Goal: Task Accomplishment & Management: Manage account settings

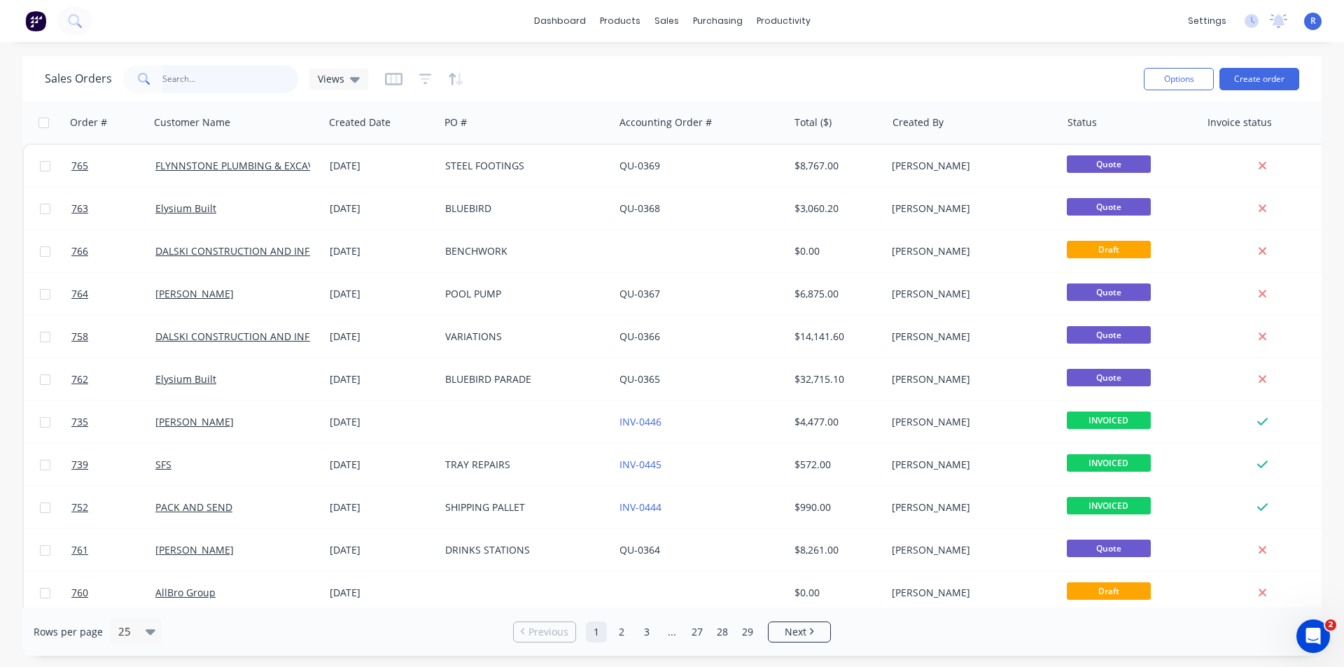
click at [237, 76] on input "text" at bounding box center [230, 79] width 136 height 28
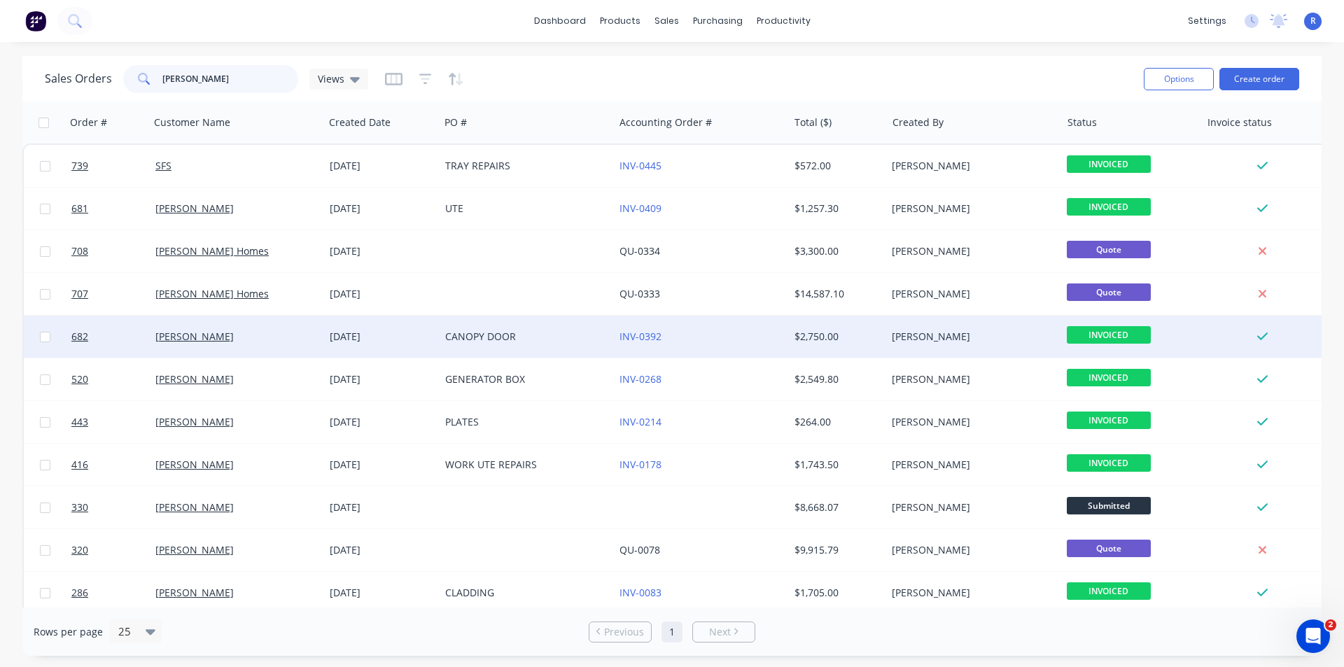
type input "[PERSON_NAME]"
click at [289, 340] on div "[PERSON_NAME]" at bounding box center [232, 337] width 155 height 14
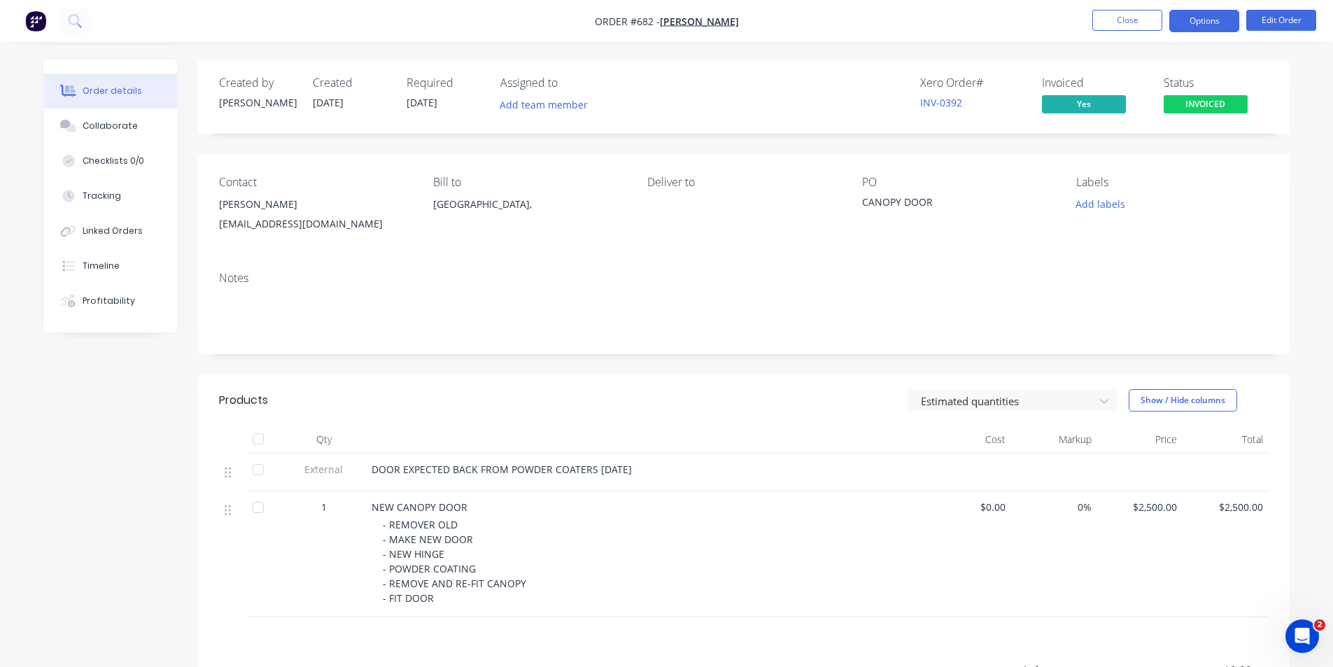
click at [1193, 18] on button "Options" at bounding box center [1204, 21] width 70 height 22
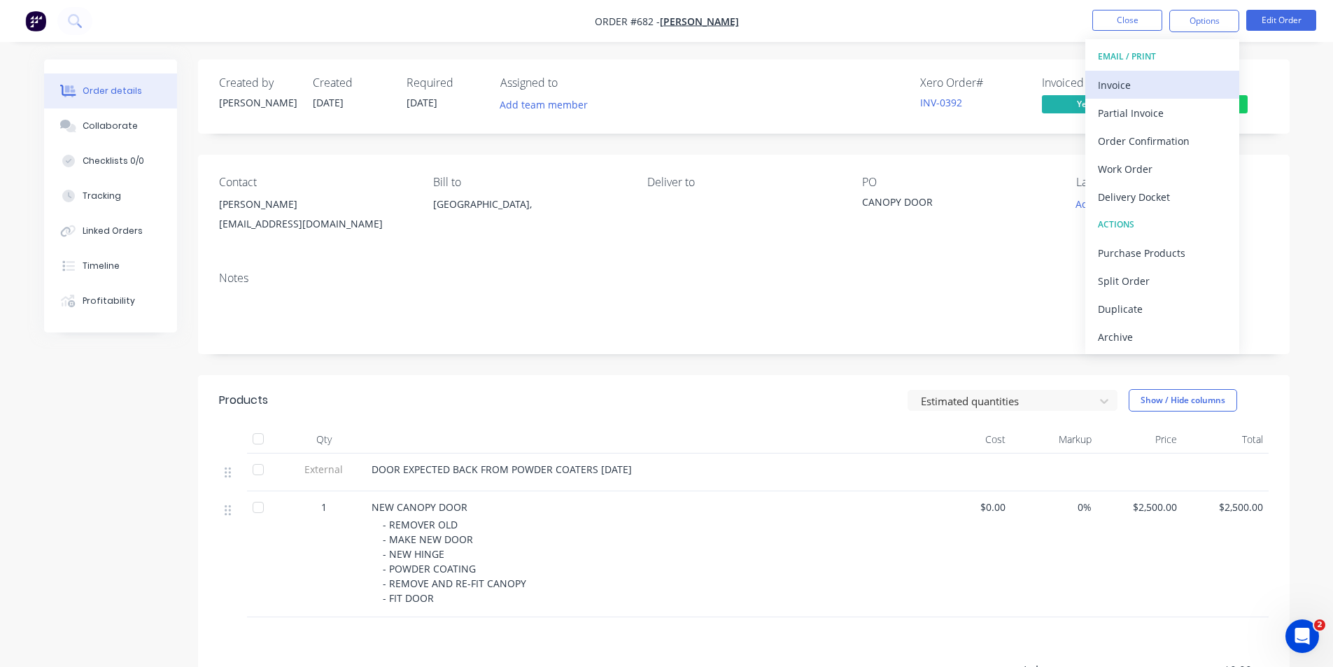
click at [1127, 89] on div "Invoice" at bounding box center [1162, 85] width 129 height 20
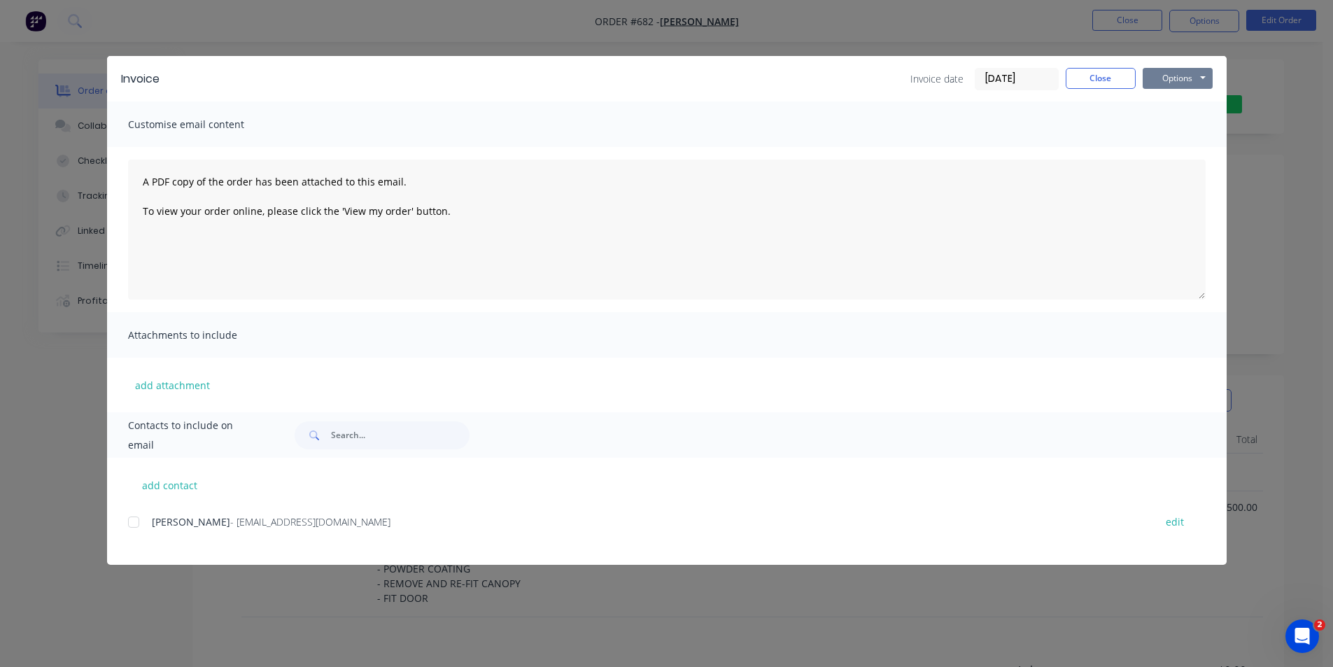
click at [1158, 76] on button "Options" at bounding box center [1178, 78] width 70 height 21
click at [132, 519] on div at bounding box center [134, 522] width 28 height 28
click at [1184, 77] on button "Options" at bounding box center [1178, 78] width 70 height 21
click at [1095, 72] on button "Close" at bounding box center [1101, 78] width 70 height 21
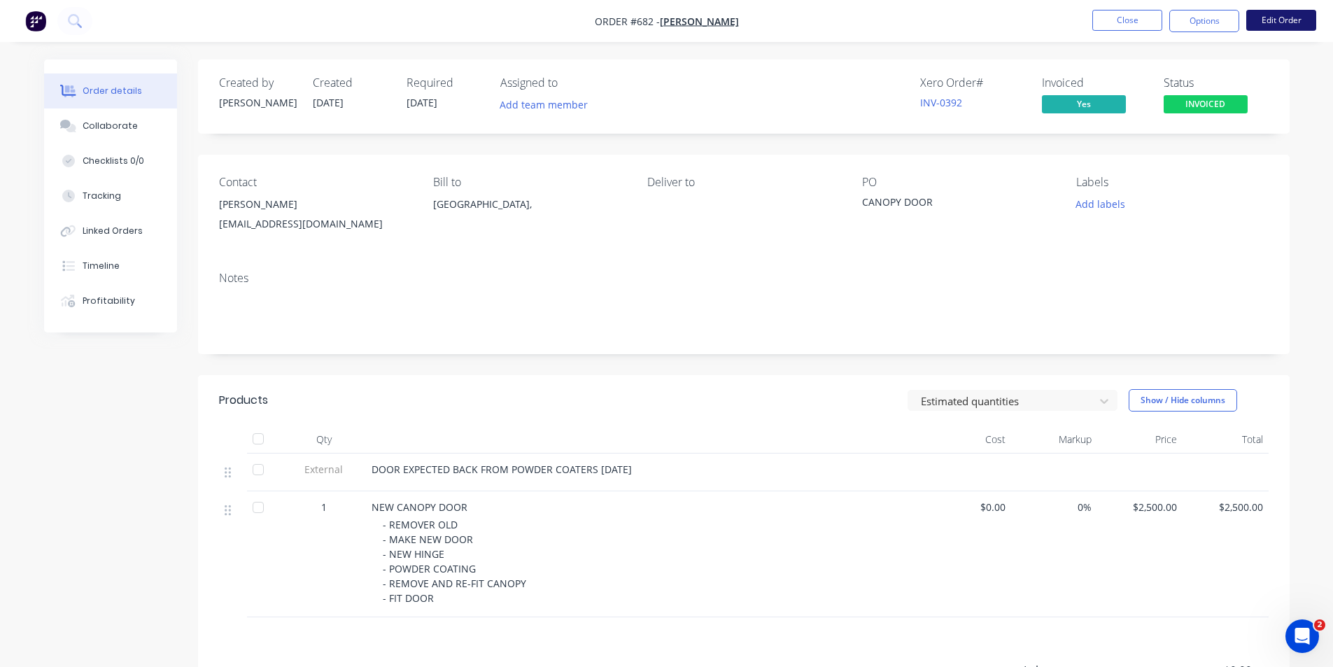
click at [1271, 24] on button "Edit Order" at bounding box center [1281, 20] width 70 height 21
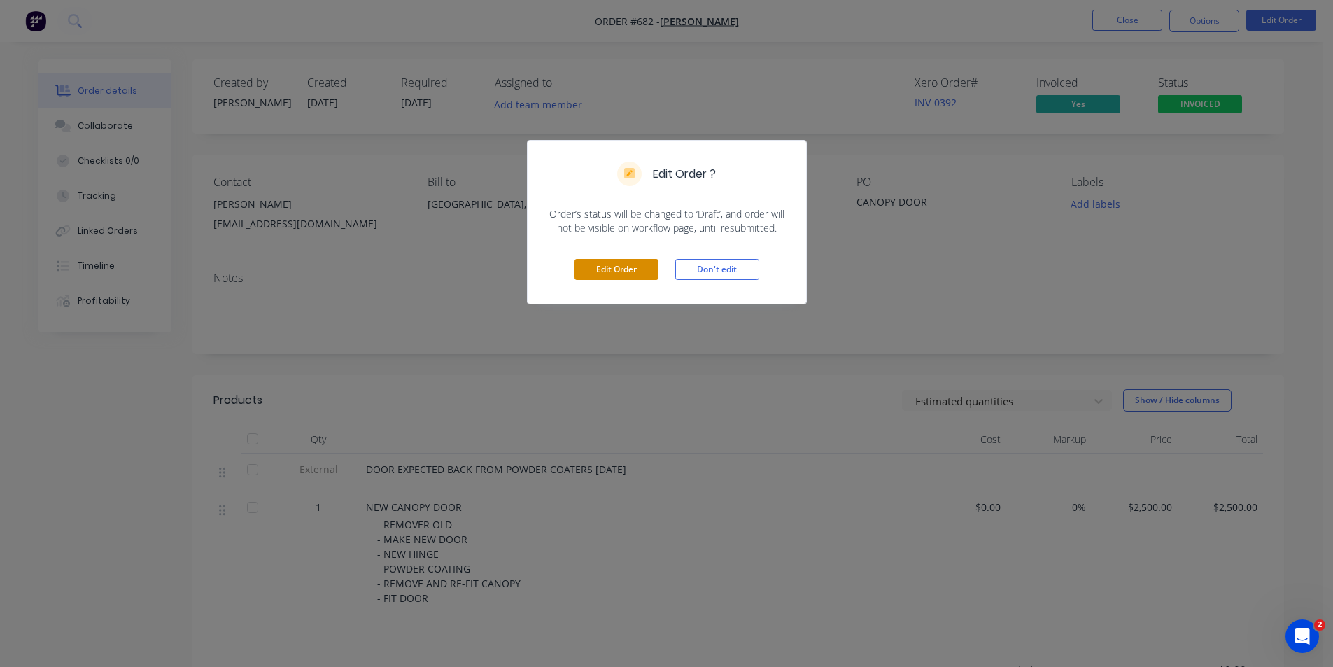
click at [627, 272] on button "Edit Order" at bounding box center [617, 269] width 84 height 21
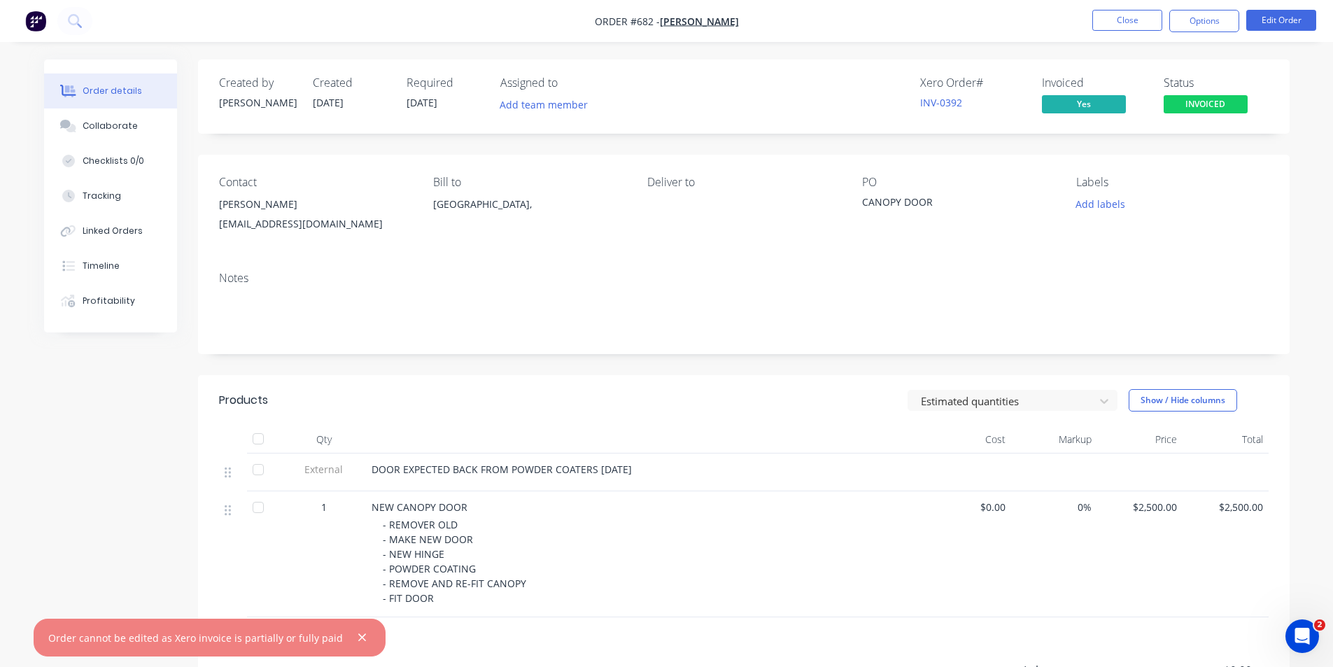
click at [949, 195] on div "CANOPY DOOR" at bounding box center [949, 205] width 175 height 20
click at [937, 202] on div "CANOPY DOOR" at bounding box center [949, 205] width 175 height 20
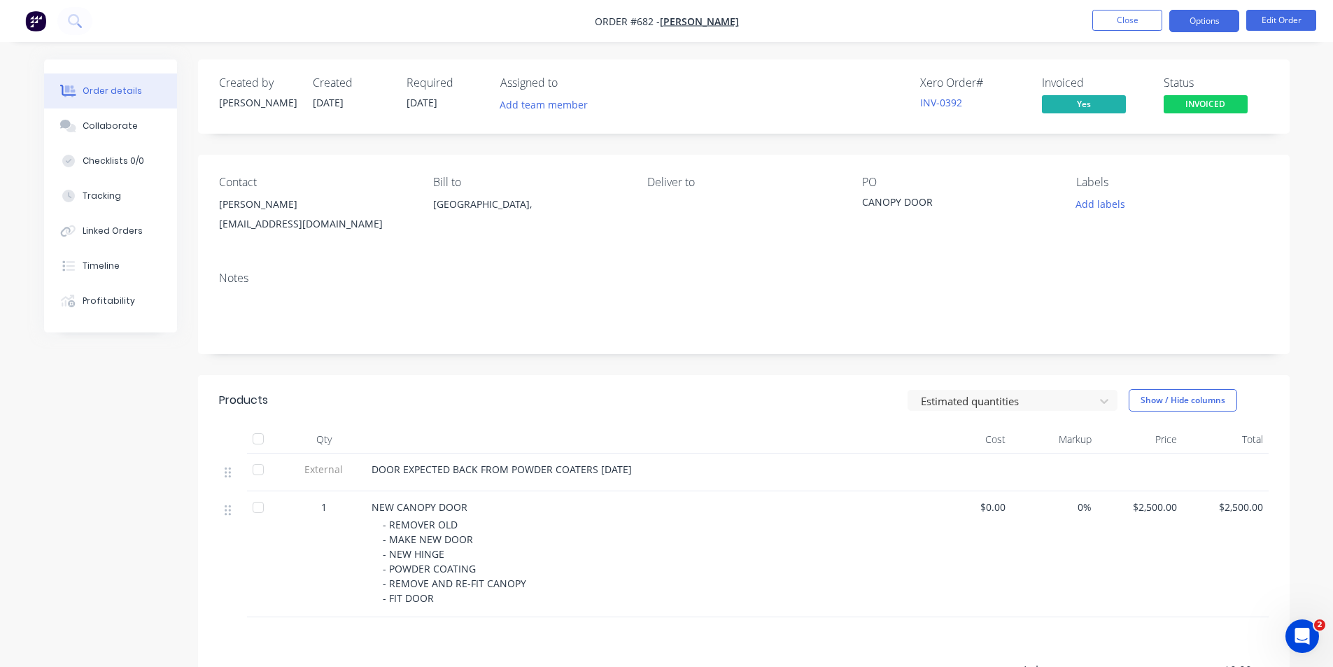
click at [1216, 20] on button "Options" at bounding box center [1204, 21] width 70 height 22
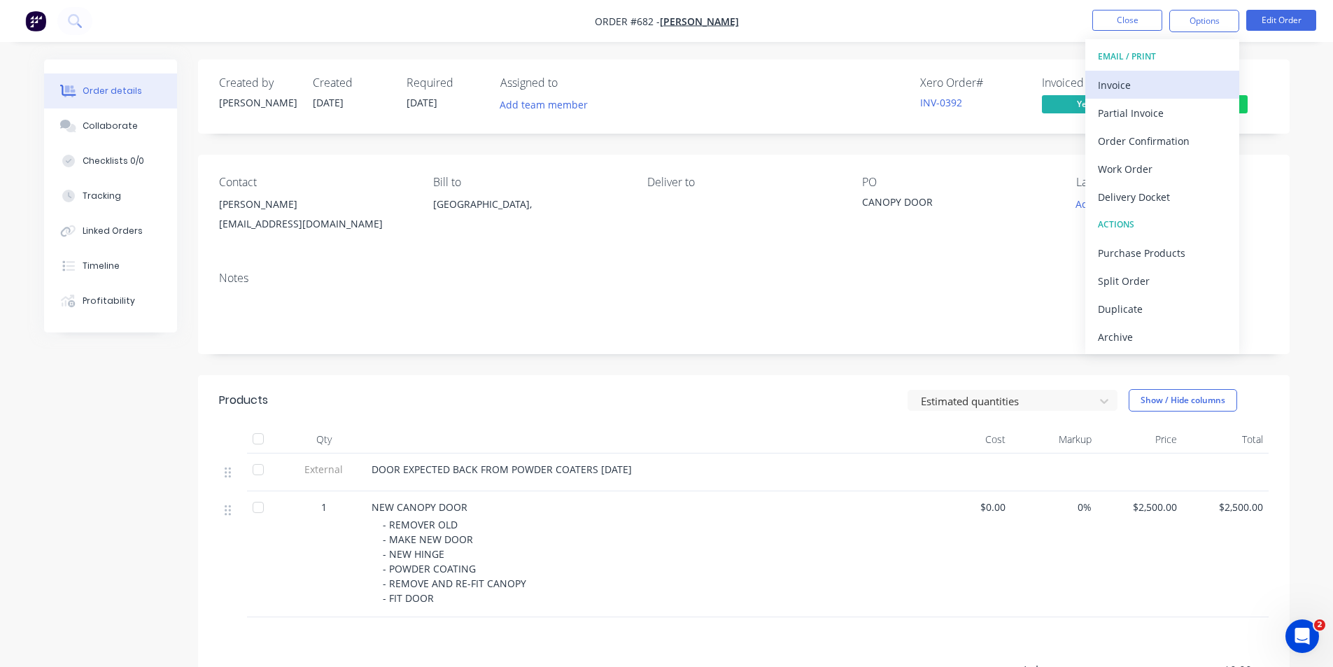
click at [1159, 84] on div "Invoice" at bounding box center [1162, 85] width 129 height 20
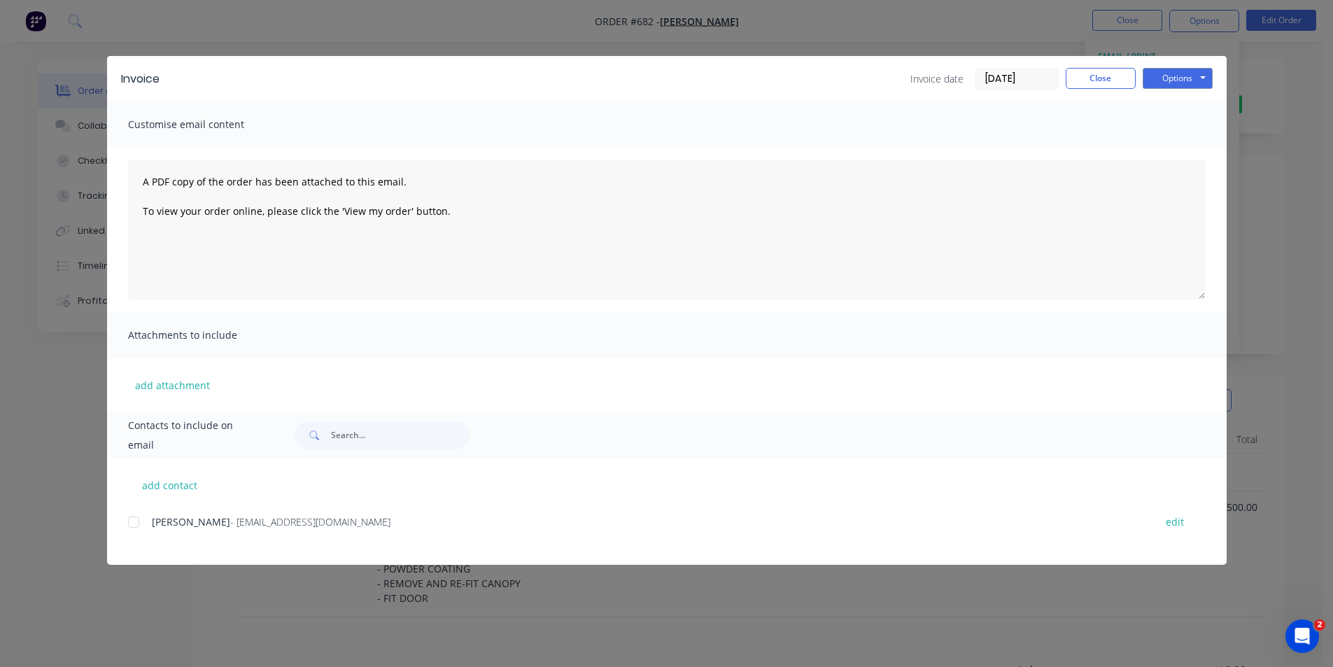
click at [132, 520] on div at bounding box center [134, 522] width 28 height 28
click at [1191, 76] on button "Options" at bounding box center [1178, 78] width 70 height 21
click at [1178, 123] on button "Print" at bounding box center [1188, 126] width 90 height 23
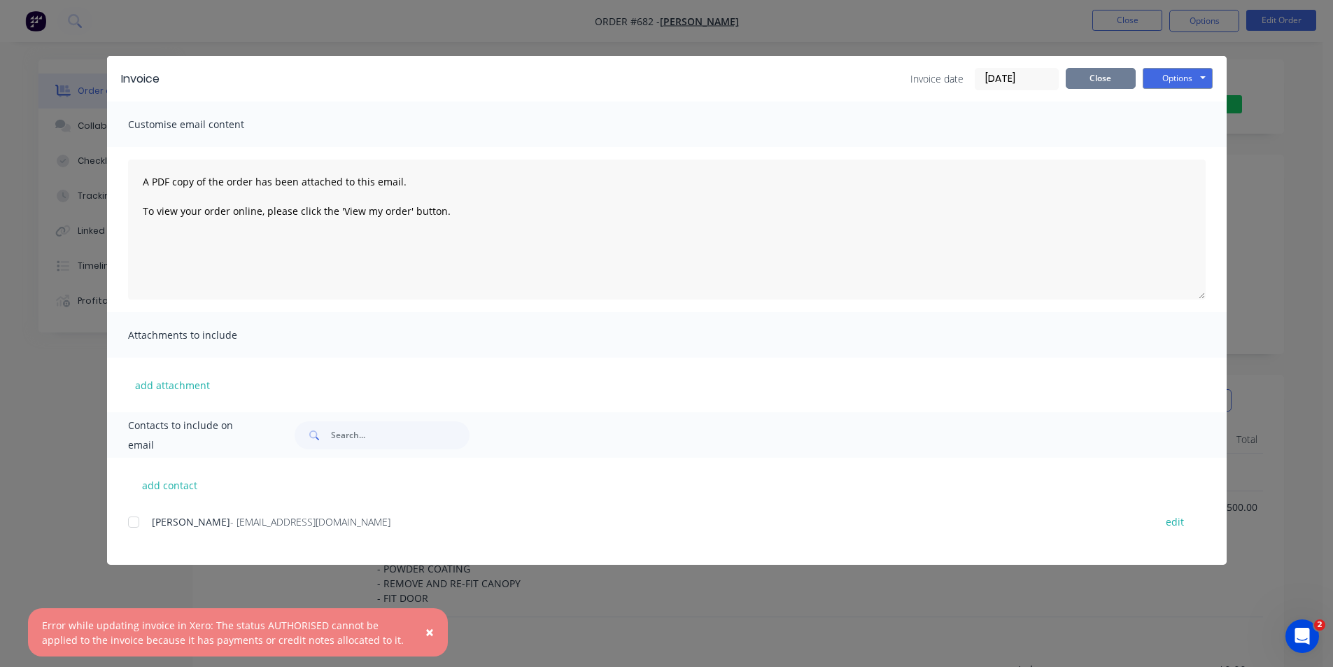
click at [1106, 73] on button "Close" at bounding box center [1101, 78] width 70 height 21
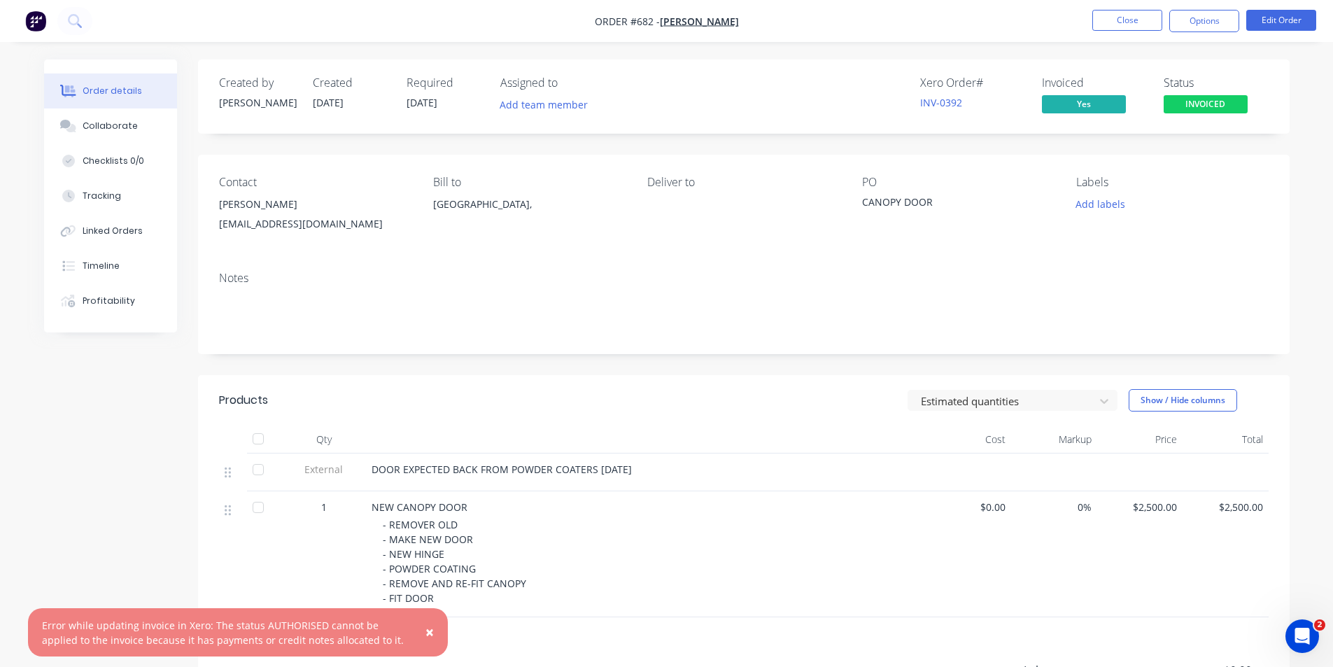
click at [134, 379] on div "Created by [PERSON_NAME] Created [DATE] Required [DATE] Assigned to Add team me…" at bounding box center [667, 462] width 1246 height 807
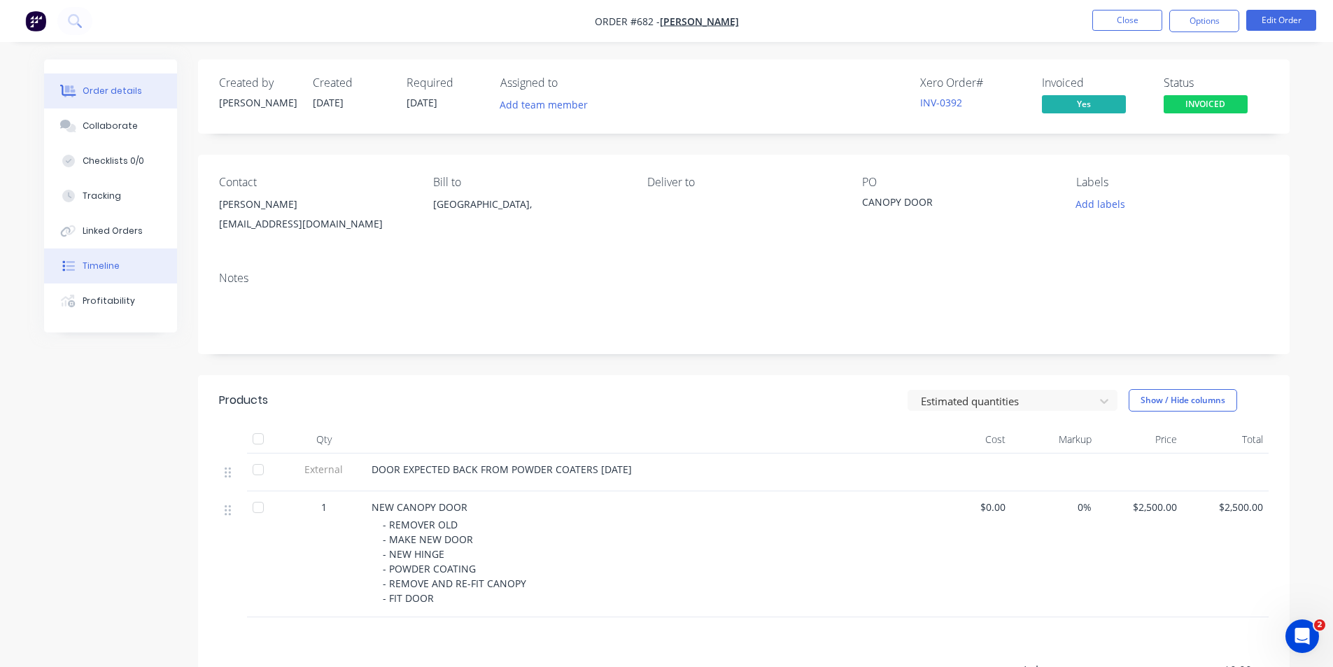
click at [103, 267] on div "Timeline" at bounding box center [101, 266] width 37 height 13
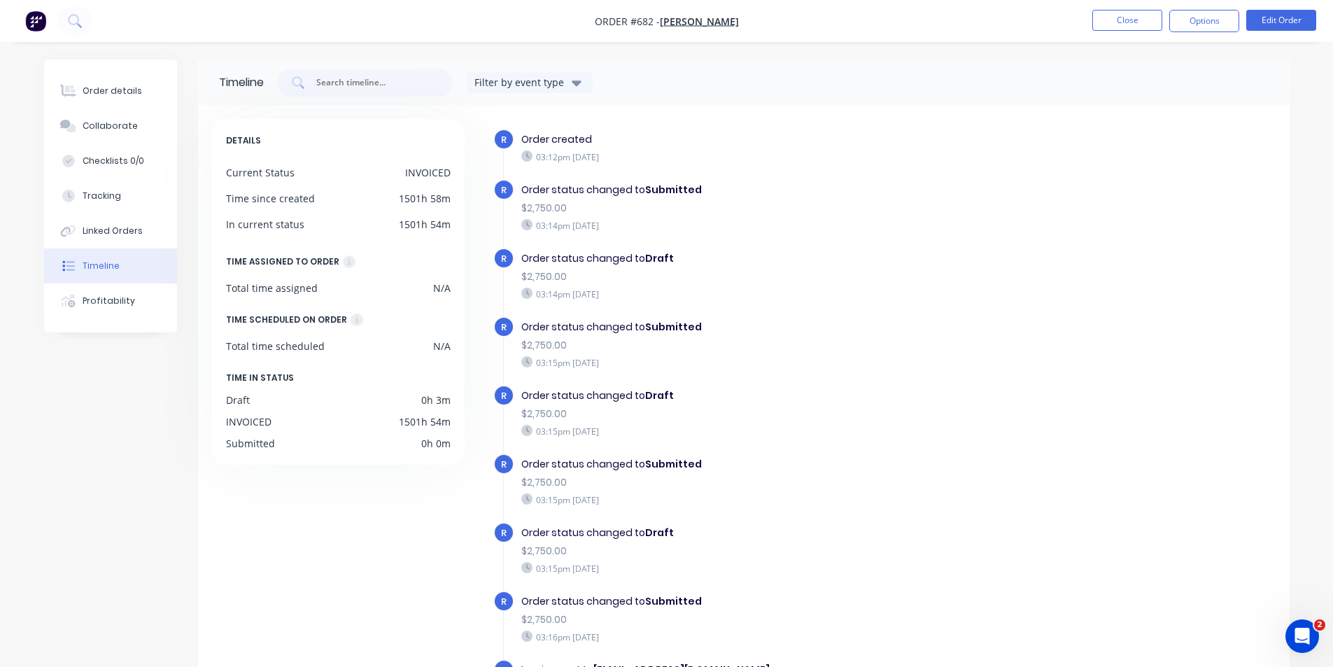
click at [103, 267] on div "Timeline" at bounding box center [101, 266] width 37 height 13
click at [122, 101] on button "Order details" at bounding box center [110, 90] width 133 height 35
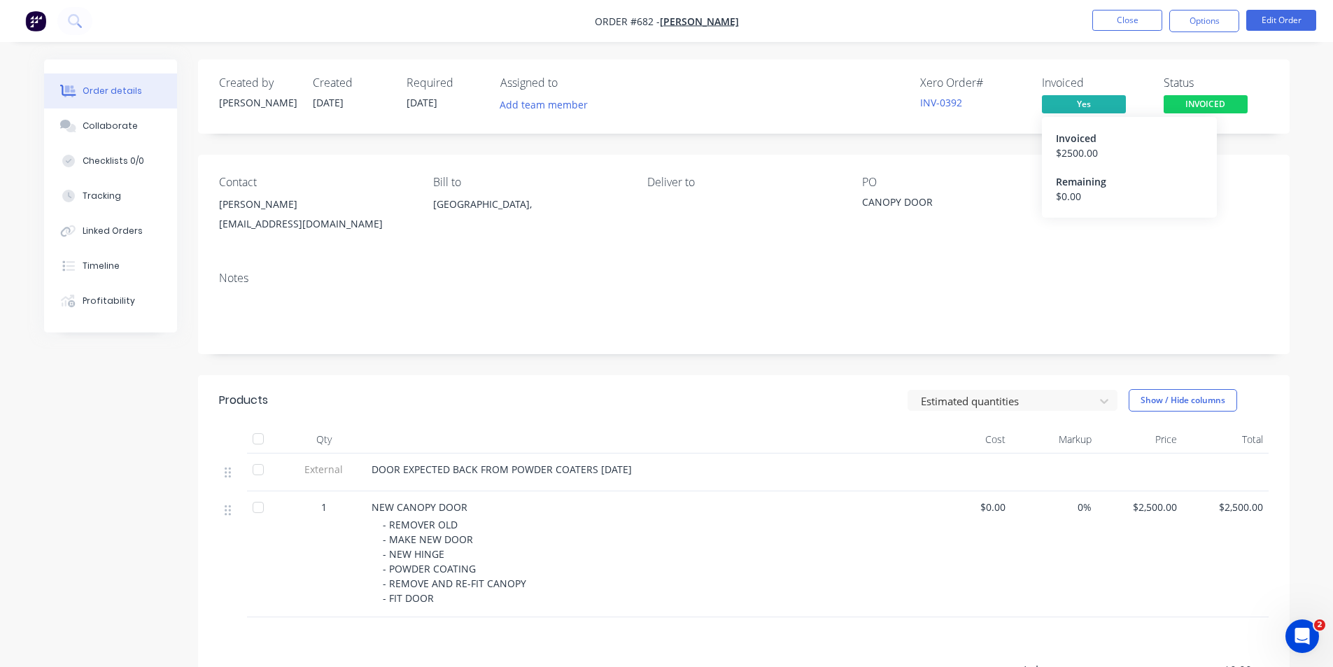
click at [1076, 150] on div "$ 2500.00" at bounding box center [1129, 153] width 147 height 15
